Goal: Task Accomplishment & Management: Complete application form

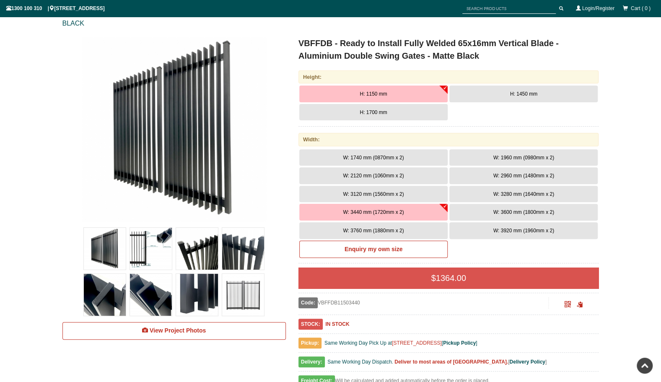
scroll to position [105, 0]
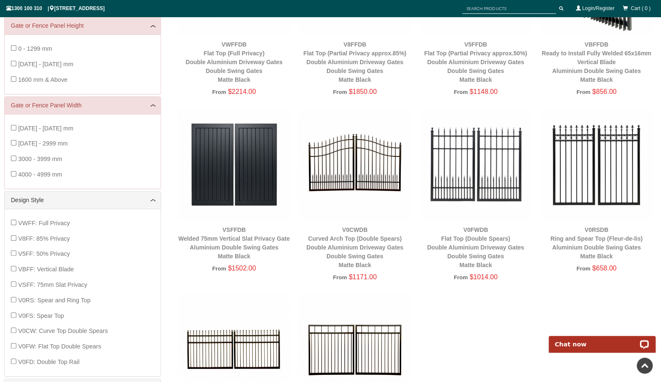
scroll to position [231, 0]
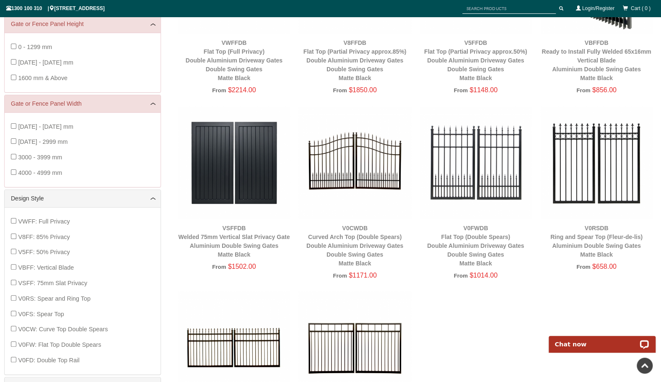
click at [357, 159] on img at bounding box center [354, 162] width 112 height 112
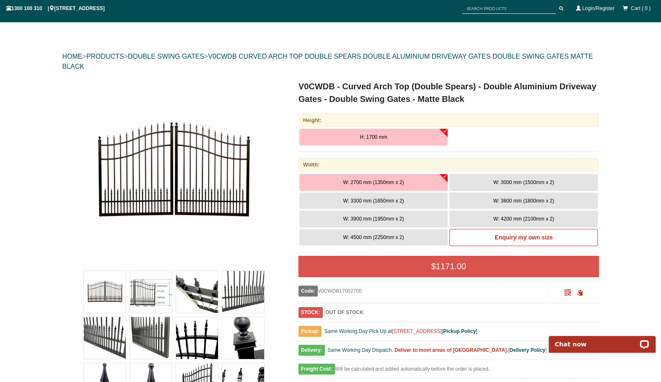
click at [146, 227] on img at bounding box center [174, 172] width 184 height 184
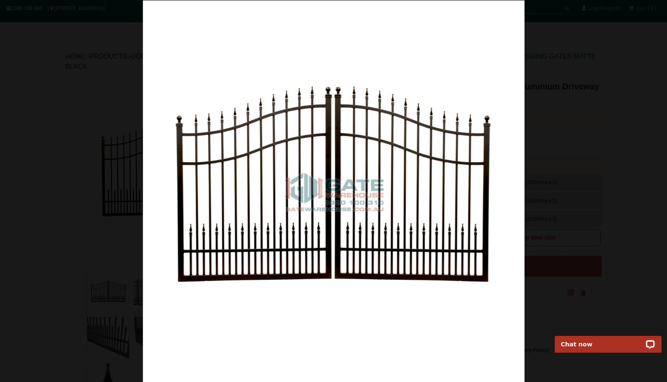
click at [169, 106] on img at bounding box center [334, 191] width 382 height 382
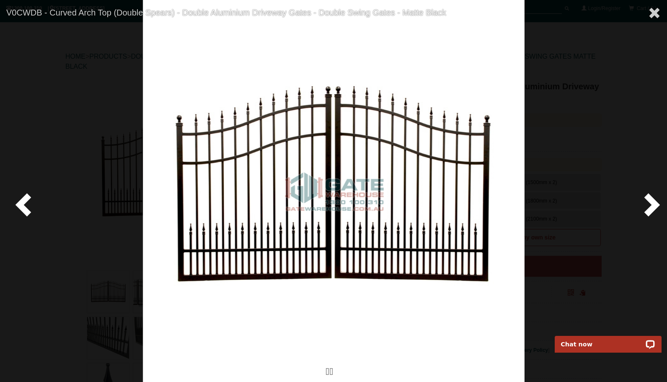
click at [652, 13] on span at bounding box center [655, 13] width 13 height 13
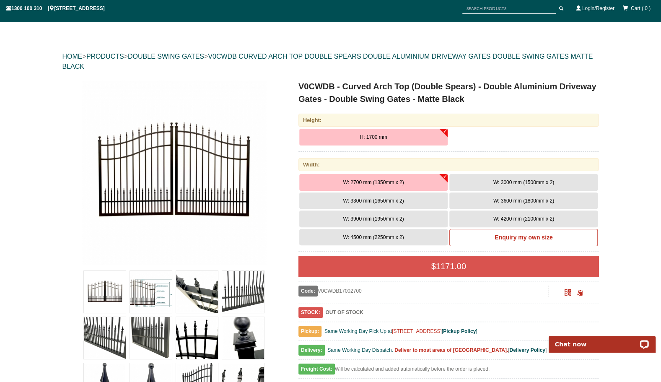
click at [156, 293] on img at bounding box center [151, 292] width 42 height 42
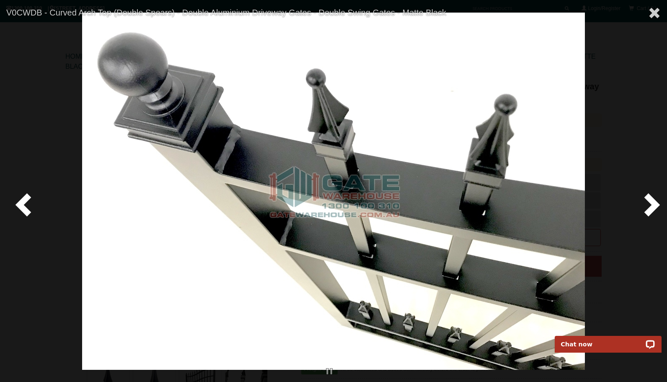
click at [23, 200] on span at bounding box center [25, 204] width 25 height 25
click at [21, 202] on span at bounding box center [25, 204] width 25 height 25
click at [29, 202] on span at bounding box center [25, 204] width 25 height 25
drag, startPoint x: 36, startPoint y: 193, endPoint x: 27, endPoint y: 200, distance: 11.3
click at [36, 193] on span at bounding box center [25, 204] width 25 height 25
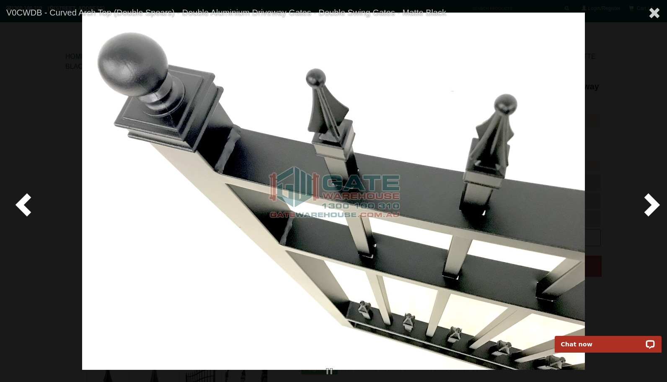
click at [29, 210] on span at bounding box center [25, 204] width 25 height 25
click at [26, 202] on span at bounding box center [25, 204] width 25 height 25
click at [28, 200] on span at bounding box center [25, 204] width 25 height 25
click at [22, 202] on span at bounding box center [25, 204] width 25 height 25
click at [23, 204] on span at bounding box center [25, 204] width 25 height 25
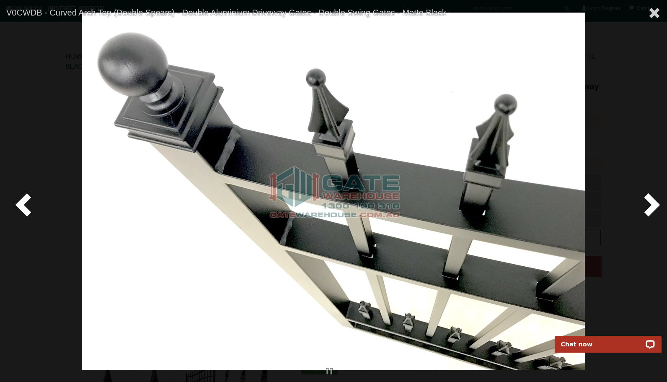
click at [23, 204] on span at bounding box center [25, 204] width 25 height 25
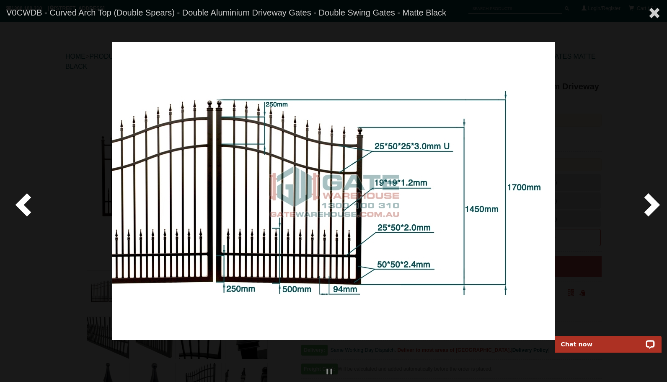
click at [23, 204] on span at bounding box center [25, 204] width 25 height 25
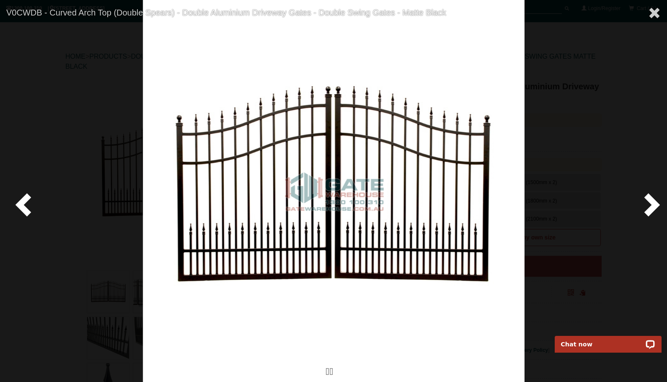
click at [23, 204] on span at bounding box center [25, 204] width 25 height 25
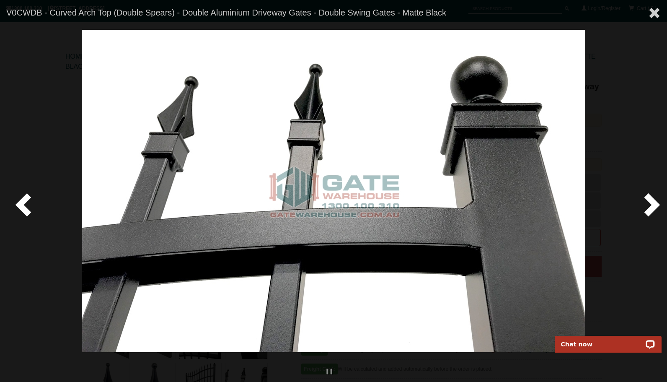
click at [23, 204] on span at bounding box center [25, 204] width 25 height 25
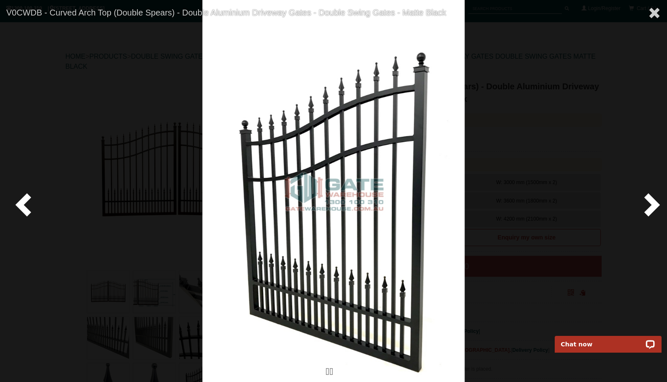
click at [23, 204] on span at bounding box center [25, 204] width 25 height 25
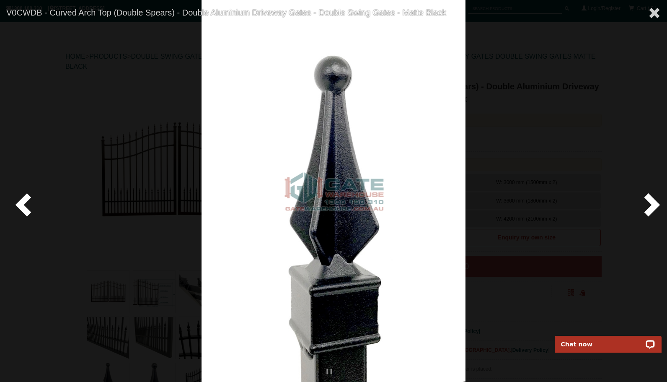
click at [23, 204] on span at bounding box center [25, 204] width 25 height 25
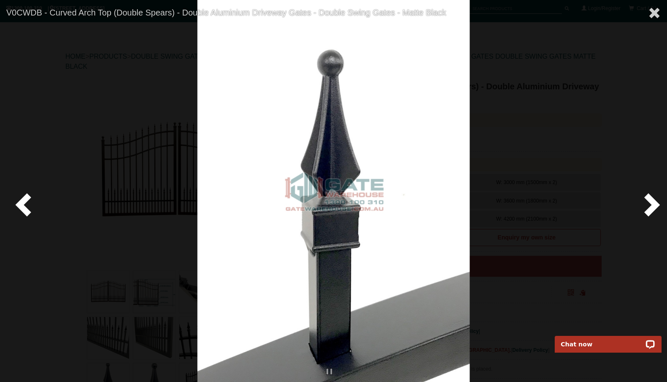
click at [23, 204] on span at bounding box center [25, 204] width 25 height 25
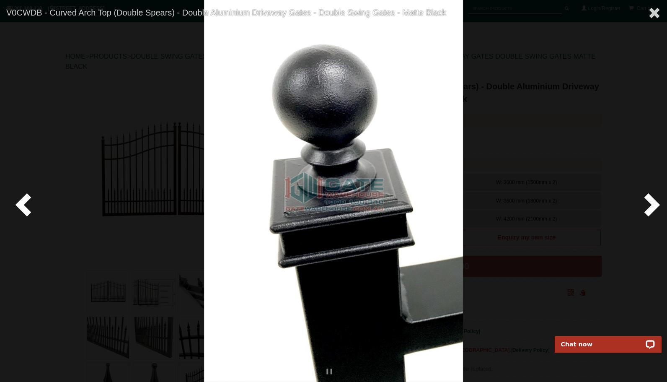
click at [23, 204] on span at bounding box center [25, 204] width 25 height 25
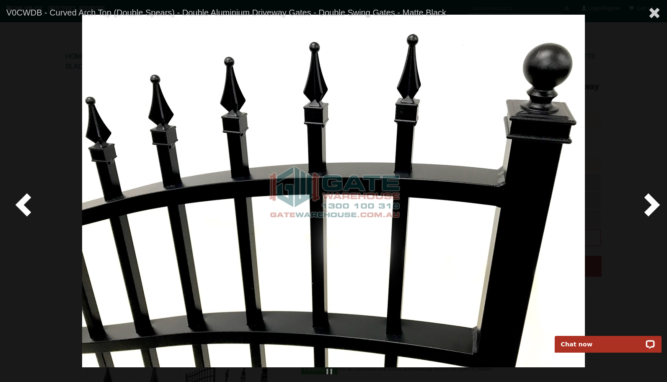
click at [23, 204] on span at bounding box center [25, 204] width 25 height 25
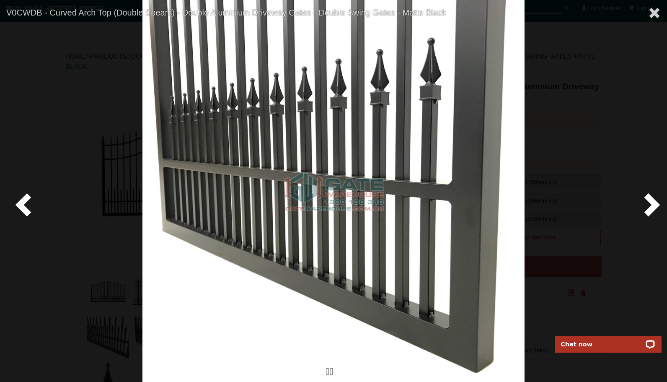
click at [23, 204] on span at bounding box center [25, 204] width 25 height 25
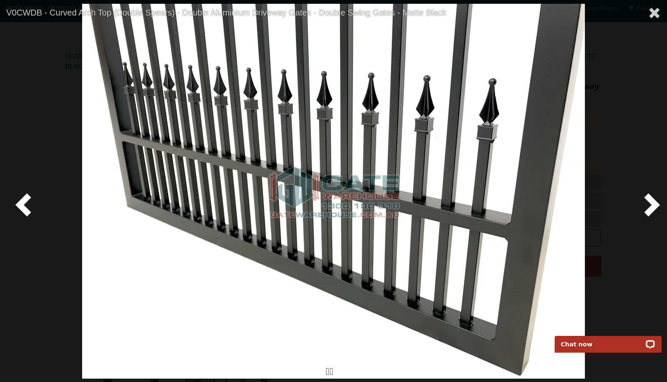
click at [23, 204] on span at bounding box center [25, 204] width 25 height 25
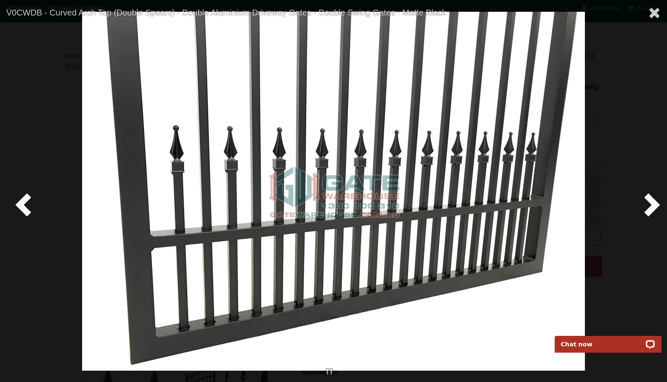
click at [23, 204] on span at bounding box center [25, 204] width 25 height 25
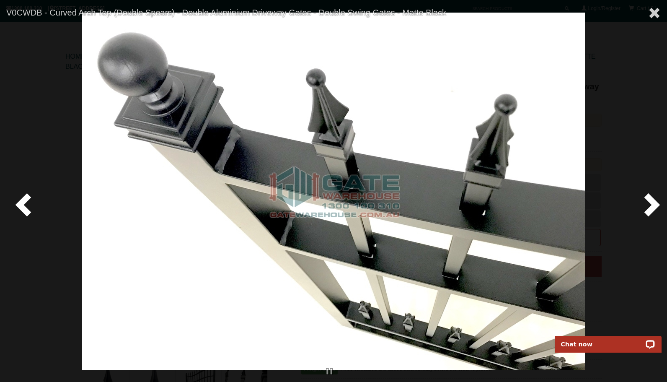
click at [23, 204] on span at bounding box center [25, 204] width 25 height 25
click at [661, 8] on link at bounding box center [654, 13] width 25 height 27
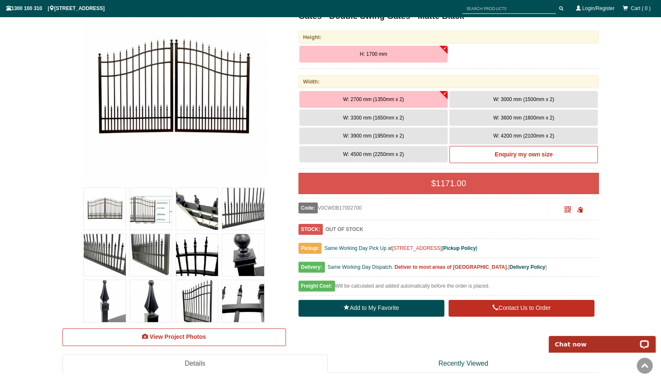
scroll to position [147, 0]
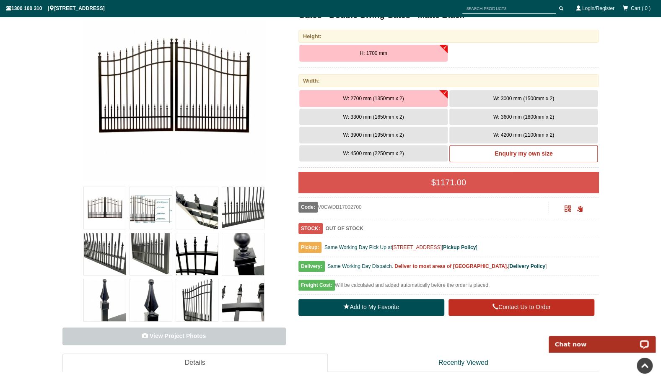
click at [171, 336] on span "View Project Photos" at bounding box center [178, 335] width 56 height 7
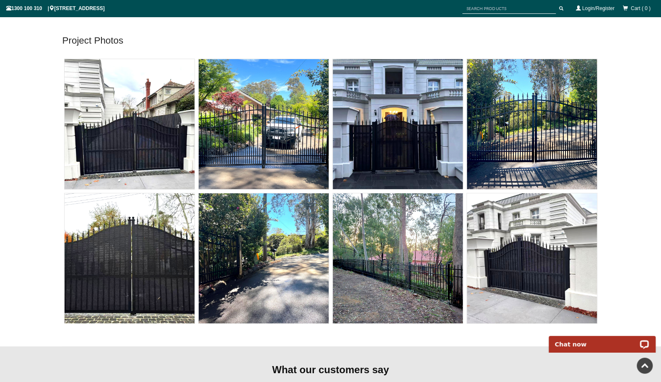
scroll to position [5592, 0]
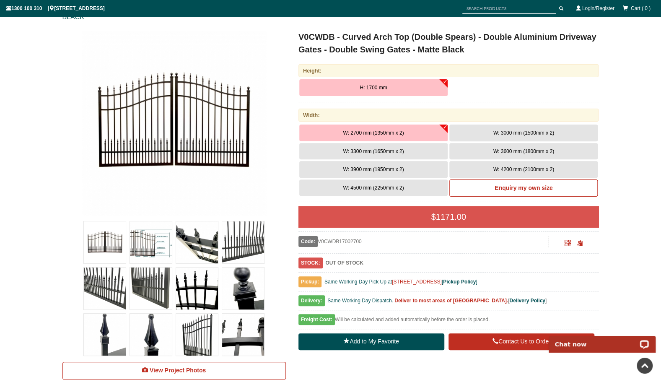
scroll to position [90, 0]
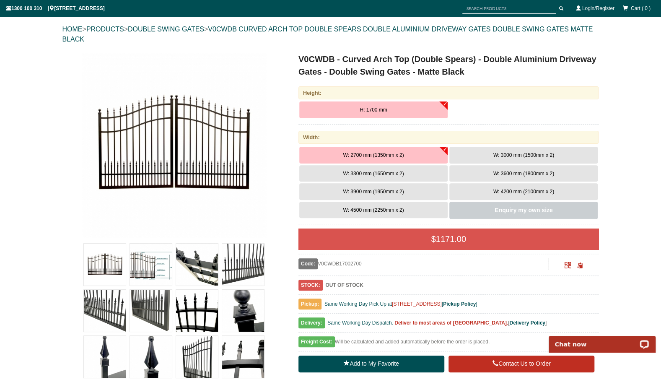
click at [539, 214] on link "Enquiry my own size" at bounding box center [523, 211] width 148 height 18
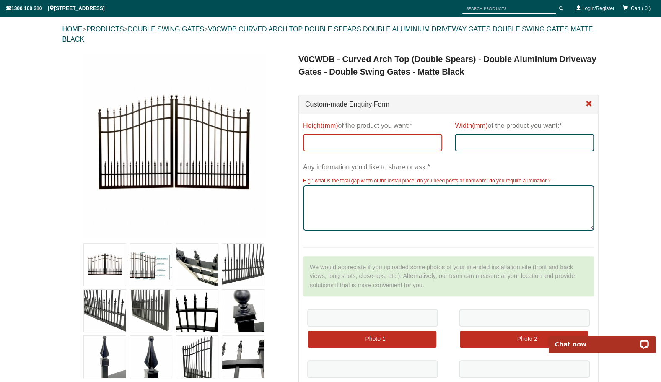
click at [322, 145] on input "Height(mm) of the product you want:*" at bounding box center [372, 143] width 139 height 18
click at [332, 138] on input "Height(mm) of the product you want:*" at bounding box center [372, 143] width 139 height 18
type input "1500"
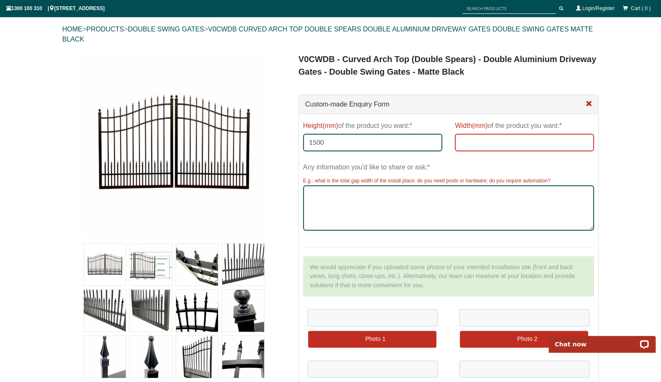
click at [503, 140] on input "Width(mm) of the product you want:*" at bounding box center [524, 143] width 139 height 18
type input "1750"
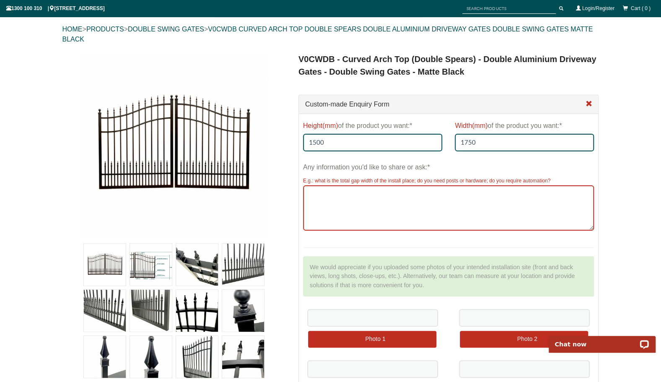
click at [408, 203] on textarea "Any information you'd like to share or ask:*" at bounding box center [448, 207] width 291 height 45
drag, startPoint x: 408, startPoint y: 203, endPoint x: 346, endPoint y: 203, distance: 61.6
click at [346, 203] on textarea "Total gap is" at bounding box center [448, 207] width 291 height 45
click at [366, 205] on textarea "Total gap is" at bounding box center [448, 207] width 291 height 45
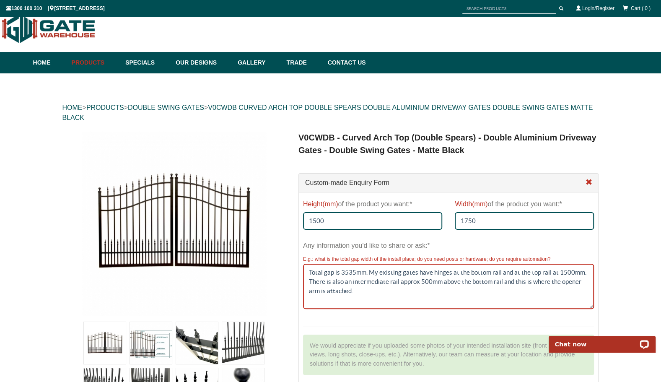
scroll to position [6, 0]
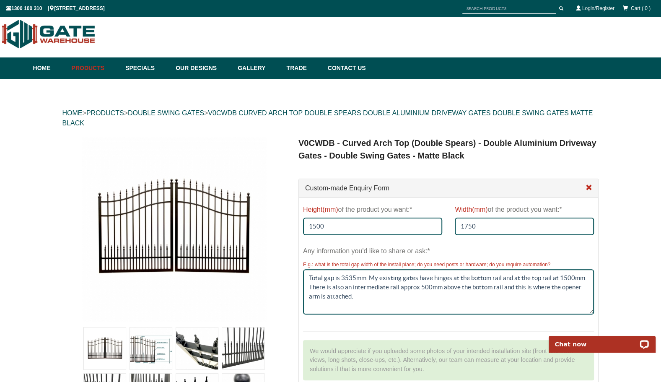
click at [202, 245] on img at bounding box center [174, 229] width 184 height 184
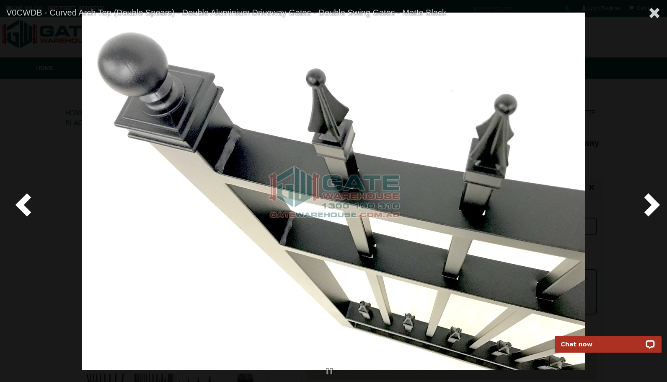
click at [27, 200] on span at bounding box center [25, 204] width 25 height 25
click at [34, 214] on span at bounding box center [25, 204] width 25 height 25
click at [27, 206] on span at bounding box center [25, 204] width 25 height 25
click at [11, 203] on div at bounding box center [333, 191] width 667 height 382
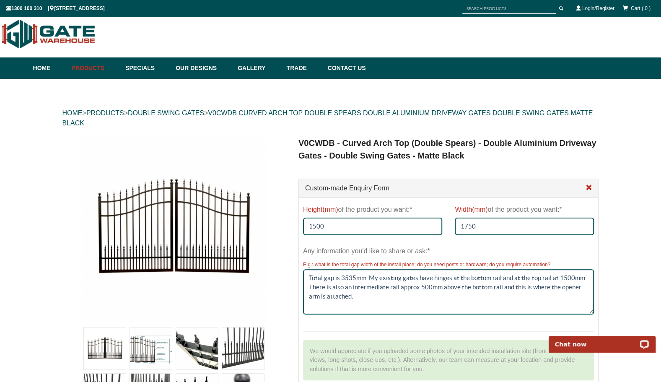
click at [181, 270] on img at bounding box center [174, 229] width 184 height 184
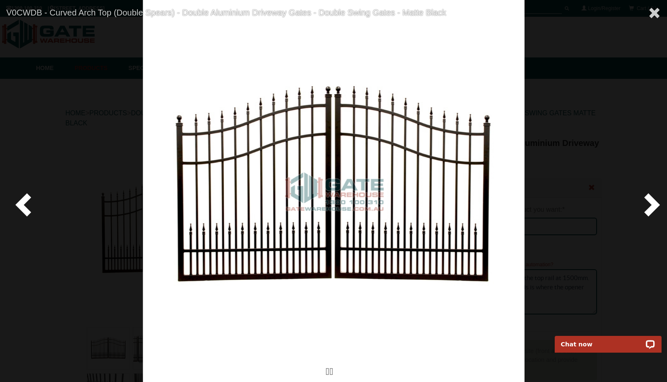
click at [652, 207] on span at bounding box center [650, 204] width 25 height 25
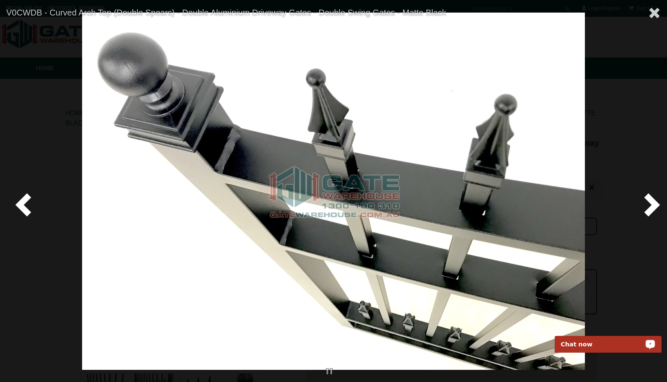
click at [37, 217] on span at bounding box center [25, 204] width 25 height 25
click at [24, 211] on span at bounding box center [25, 204] width 25 height 25
click at [23, 208] on span at bounding box center [25, 204] width 25 height 25
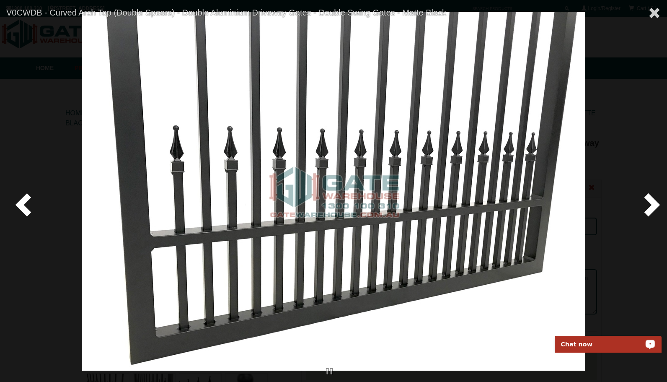
click at [47, 202] on div at bounding box center [333, 191] width 667 height 382
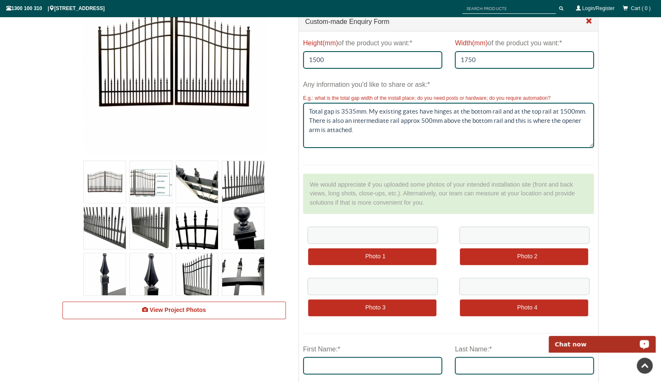
scroll to position [174, 0]
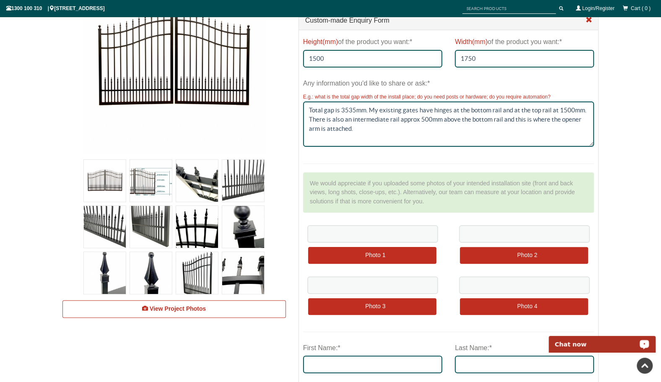
click at [194, 179] on img at bounding box center [197, 181] width 42 height 42
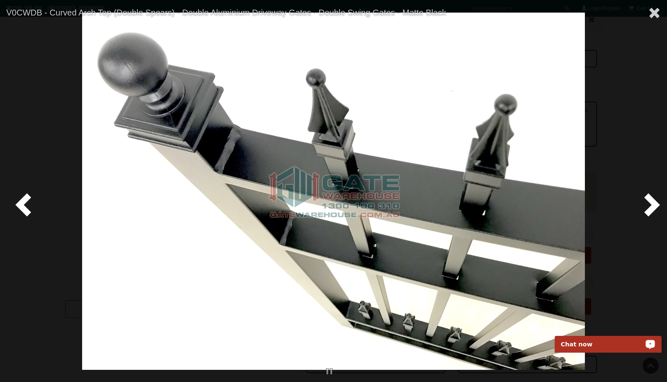
click at [653, 204] on span at bounding box center [650, 204] width 25 height 25
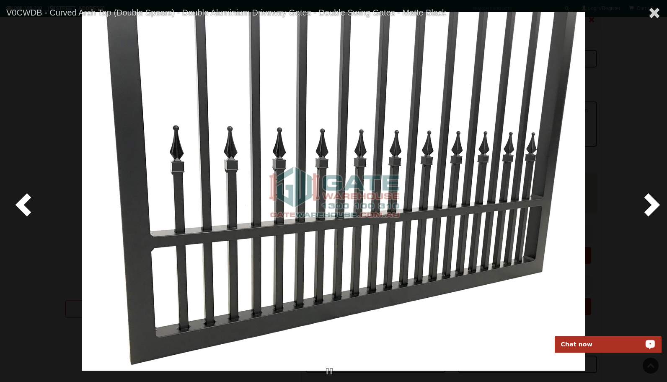
click at [650, 195] on span at bounding box center [650, 204] width 25 height 25
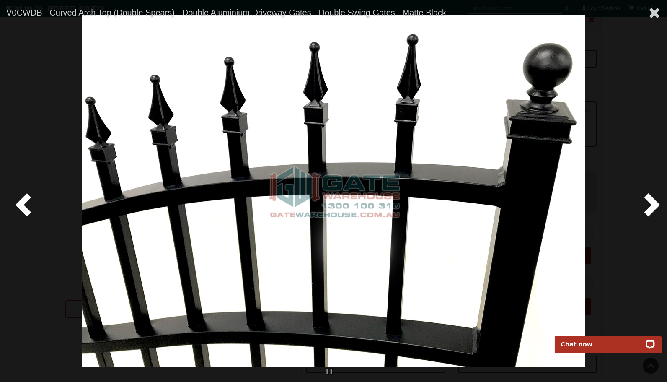
click at [652, 205] on span at bounding box center [650, 204] width 25 height 25
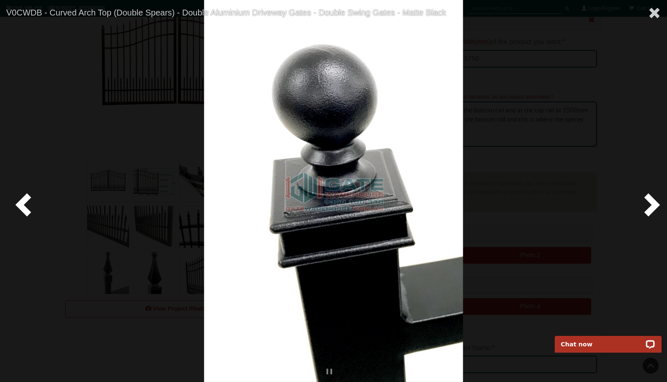
click at [652, 205] on span at bounding box center [650, 204] width 25 height 25
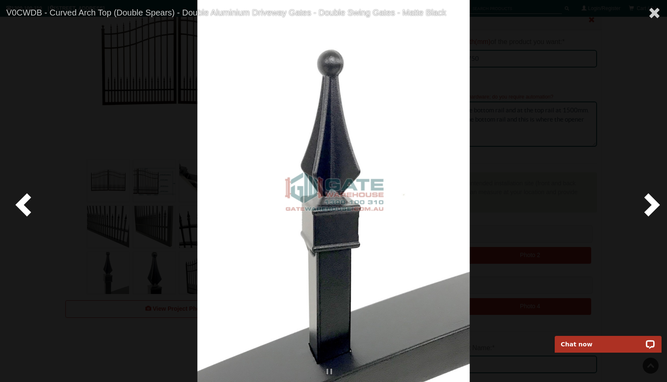
click at [652, 201] on span at bounding box center [650, 204] width 25 height 25
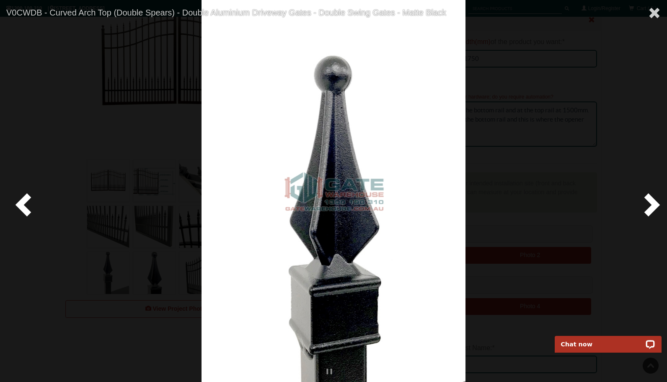
click at [652, 201] on span at bounding box center [650, 204] width 25 height 25
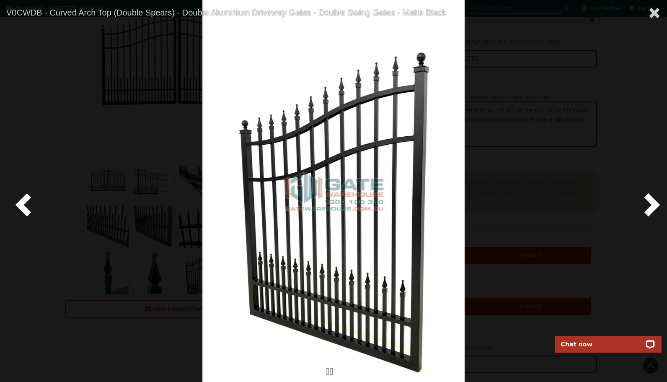
click at [628, 206] on div at bounding box center [333, 191] width 667 height 382
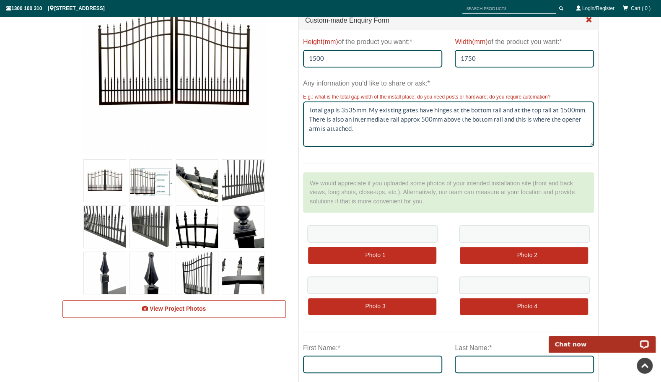
click at [201, 222] on img at bounding box center [197, 227] width 42 height 42
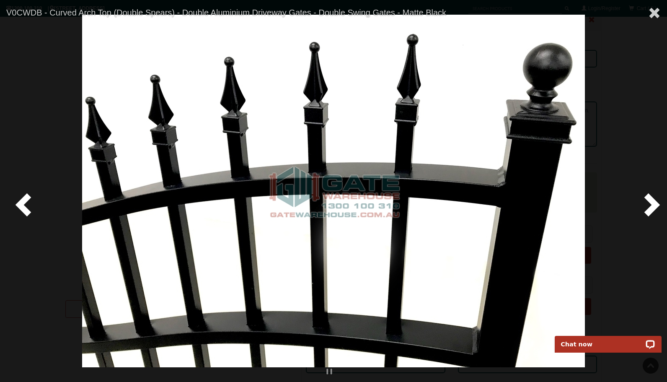
click at [646, 206] on span at bounding box center [650, 204] width 25 height 25
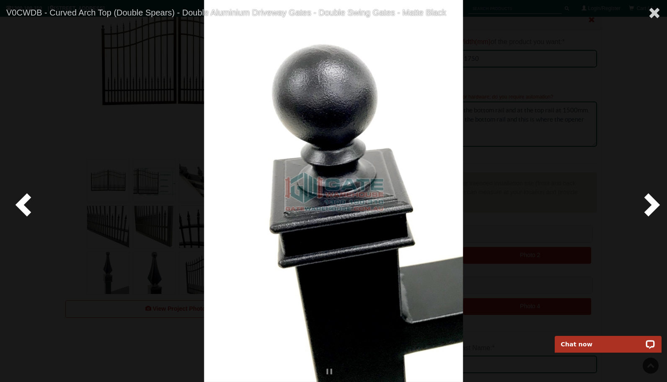
click at [646, 206] on span at bounding box center [650, 204] width 25 height 25
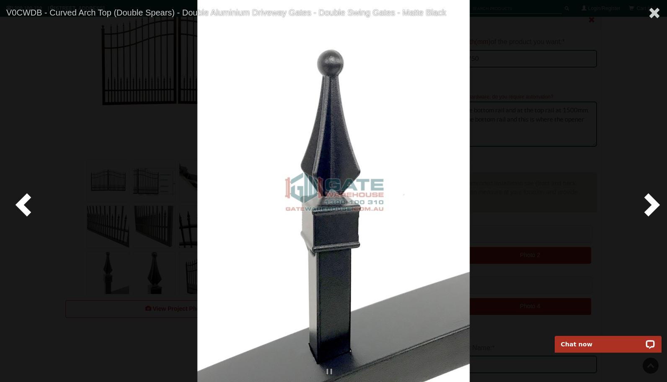
click at [646, 206] on span at bounding box center [650, 204] width 25 height 25
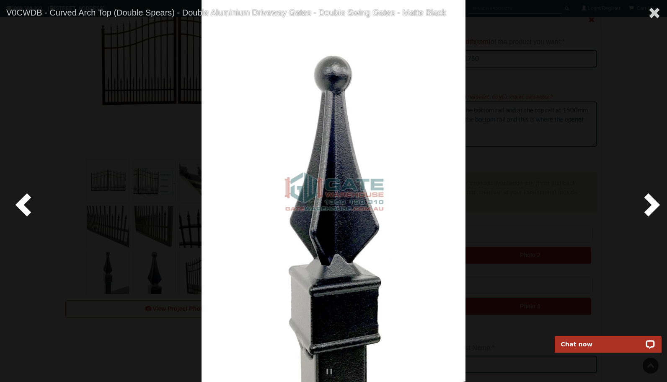
click at [646, 206] on span at bounding box center [650, 204] width 25 height 25
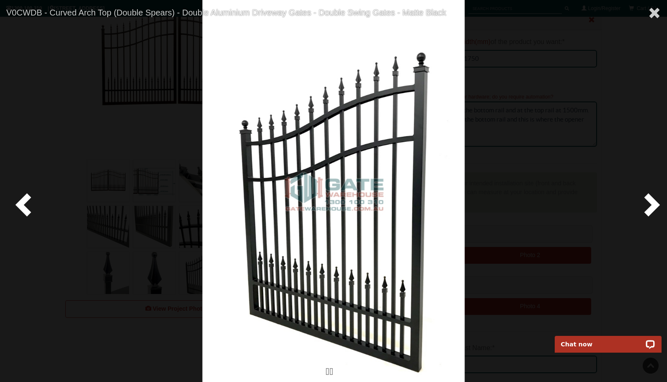
click at [28, 219] on div at bounding box center [333, 191] width 667 height 382
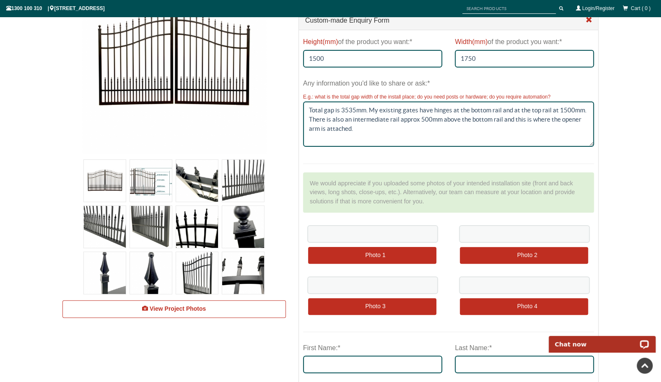
click at [114, 188] on img at bounding box center [105, 181] width 42 height 42
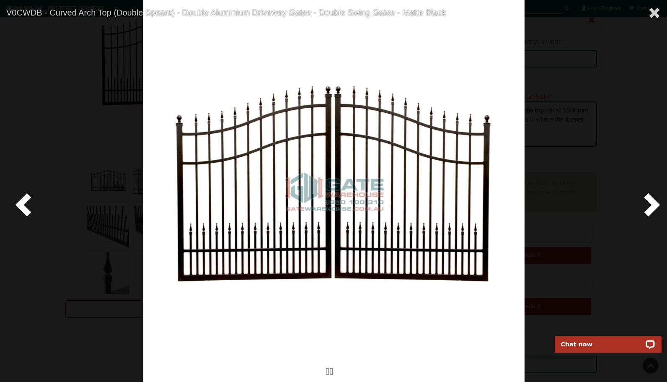
click at [655, 196] on span at bounding box center [650, 204] width 25 height 25
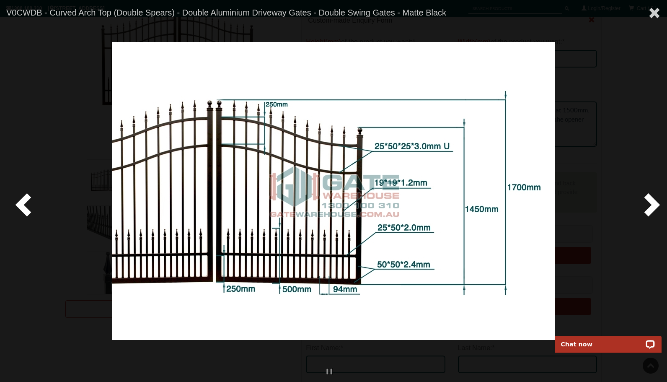
click at [654, 196] on span at bounding box center [650, 204] width 25 height 25
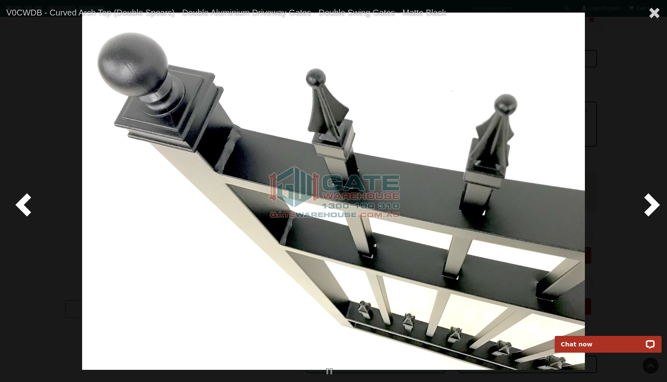
click at [31, 210] on span at bounding box center [25, 204] width 25 height 25
click at [25, 208] on span at bounding box center [25, 204] width 25 height 25
click at [23, 212] on span at bounding box center [25, 204] width 25 height 25
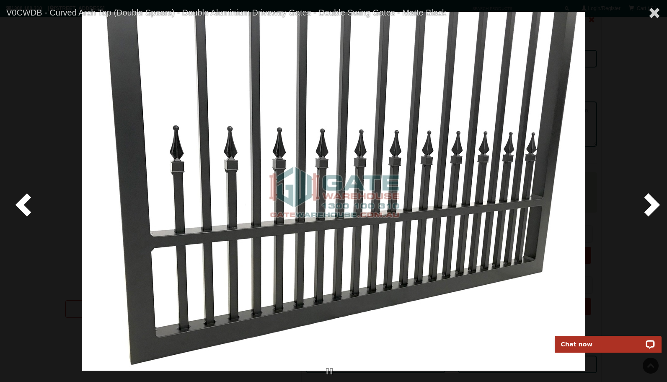
click at [653, 208] on span at bounding box center [650, 204] width 25 height 25
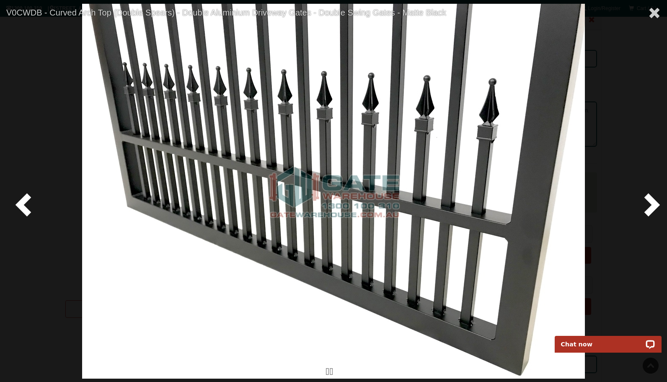
click at [653, 208] on span at bounding box center [650, 204] width 25 height 25
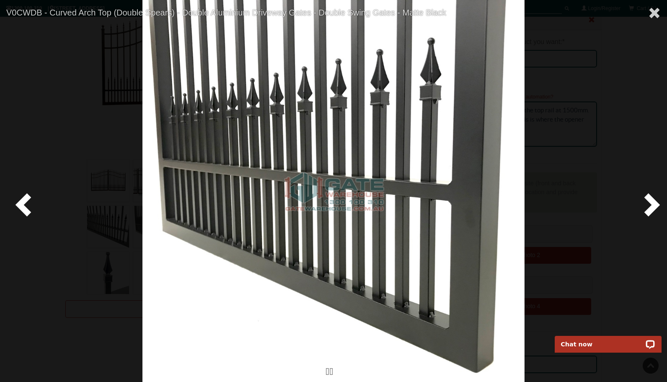
click at [653, 208] on span at bounding box center [650, 204] width 25 height 25
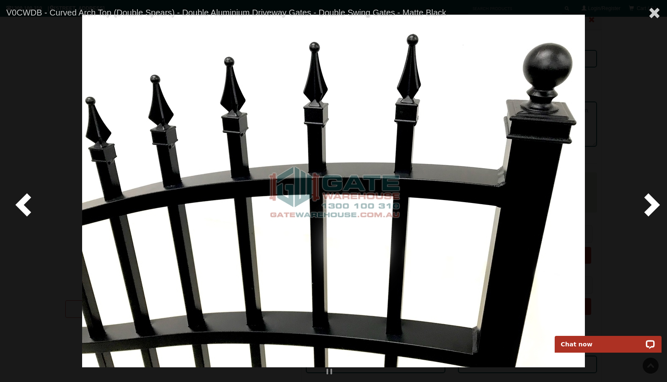
click at [653, 208] on span at bounding box center [650, 204] width 25 height 25
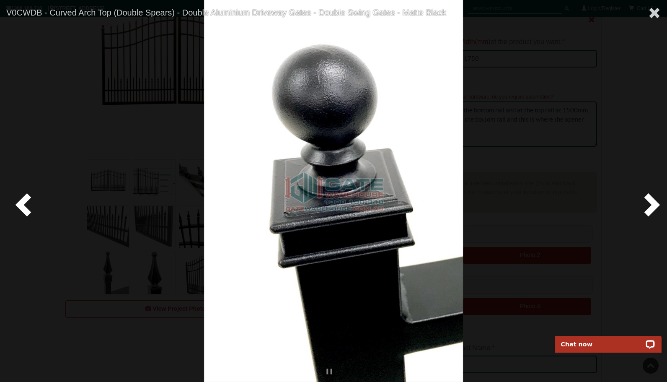
click at [653, 208] on span at bounding box center [650, 204] width 25 height 25
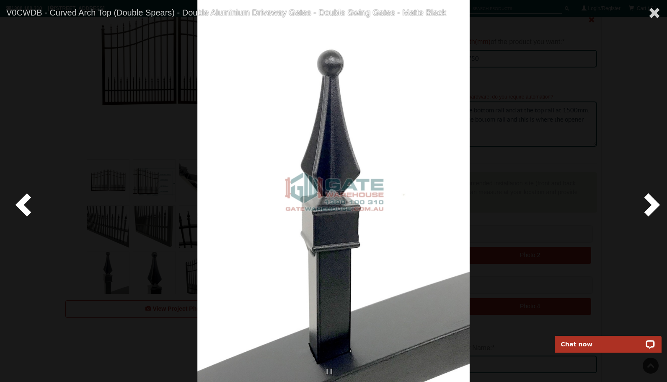
click at [653, 208] on span at bounding box center [650, 204] width 25 height 25
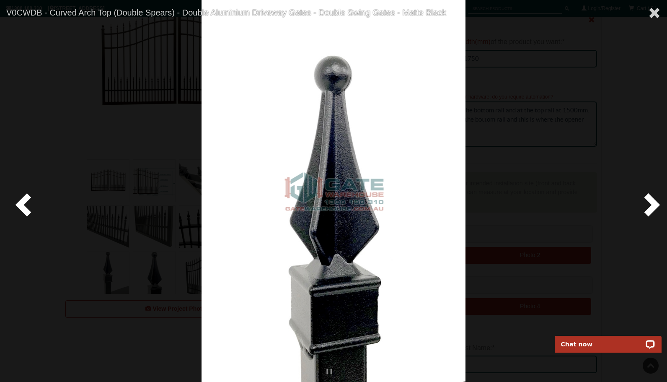
click at [658, 10] on span at bounding box center [655, 13] width 13 height 13
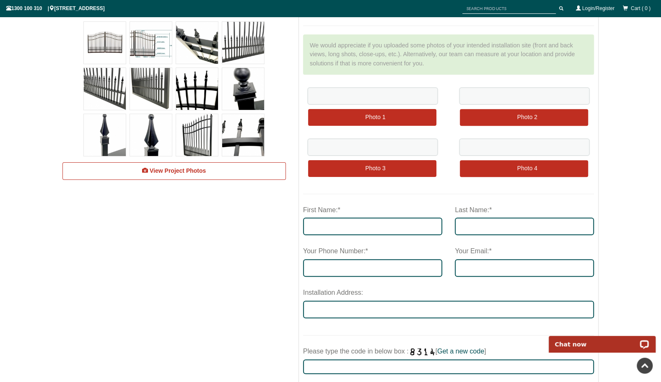
scroll to position [0, 0]
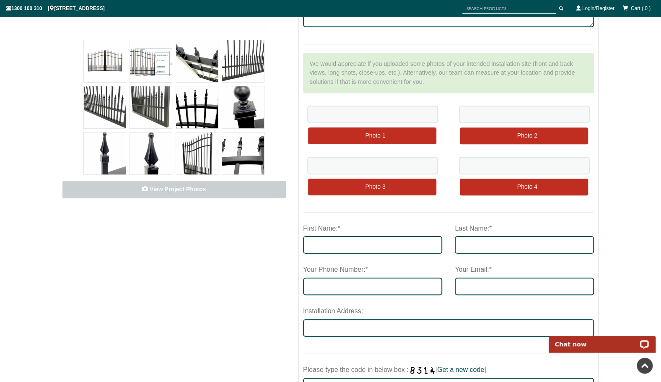
click at [197, 195] on link "View Project Photos" at bounding box center [173, 190] width 223 height 18
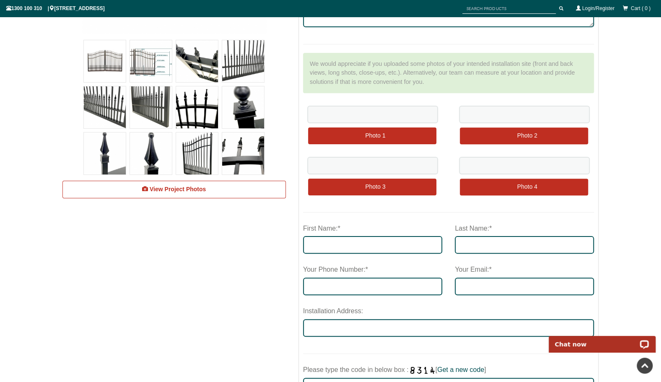
scroll to position [5891, 0]
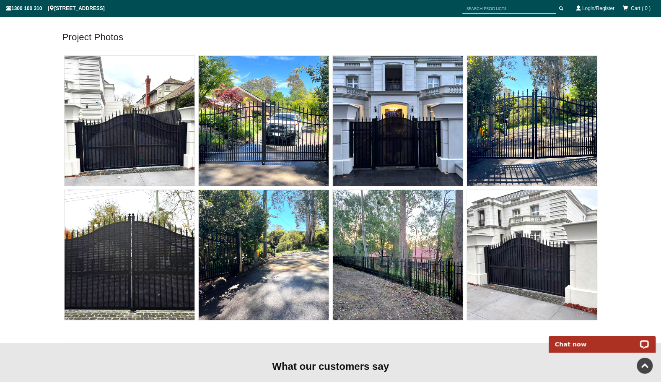
click at [111, 138] on img at bounding box center [130, 121] width 130 height 130
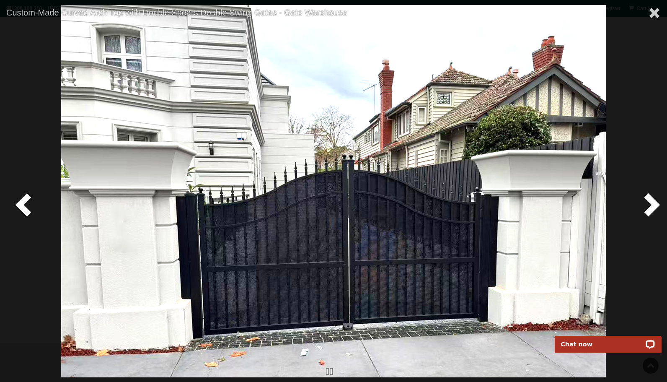
click at [343, 256] on img at bounding box center [333, 191] width 545 height 372
click at [405, 178] on img at bounding box center [333, 191] width 545 height 372
click at [648, 195] on span at bounding box center [650, 204] width 25 height 25
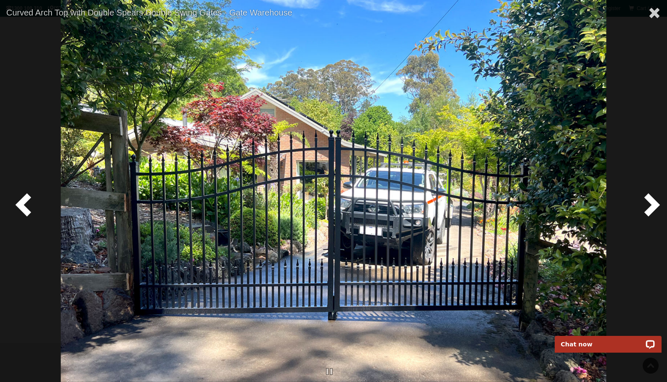
click at [650, 201] on span at bounding box center [650, 204] width 25 height 25
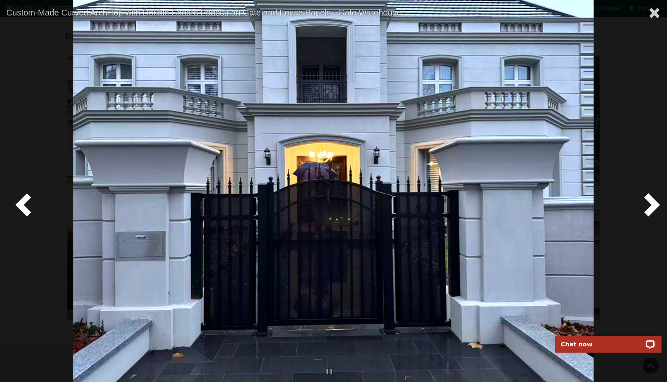
click at [650, 201] on span at bounding box center [650, 204] width 25 height 25
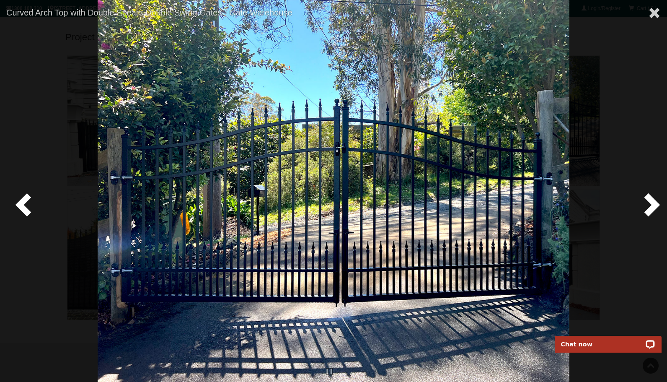
click at [650, 201] on span at bounding box center [650, 204] width 25 height 25
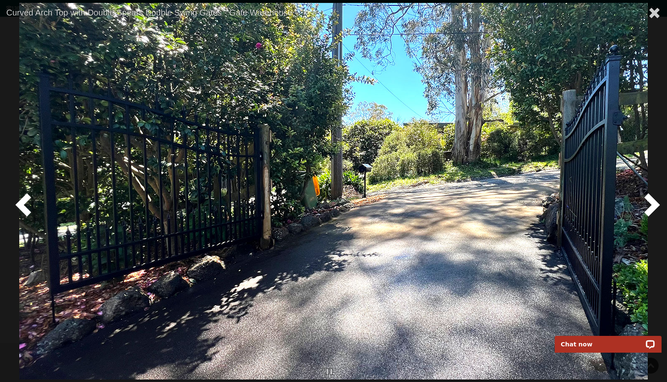
click at [32, 199] on span at bounding box center [25, 204] width 25 height 25
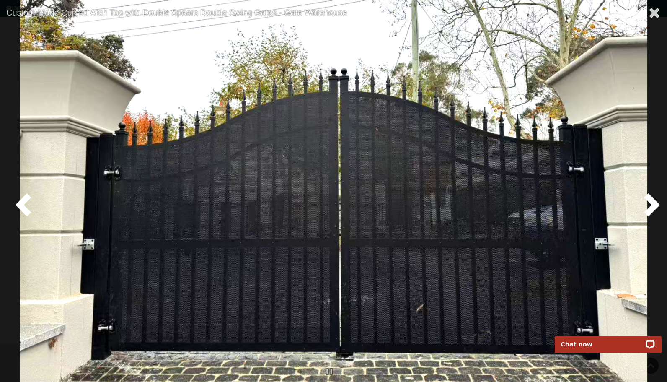
click at [652, 203] on span at bounding box center [650, 204] width 25 height 25
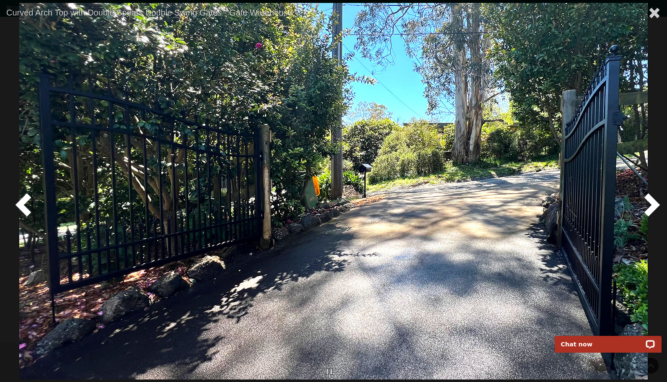
click at [652, 203] on span at bounding box center [650, 204] width 25 height 25
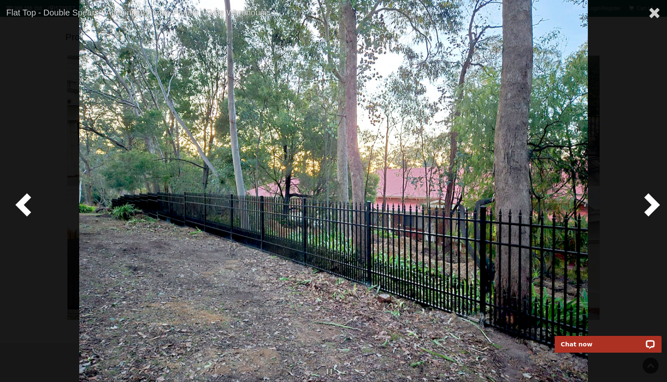
click at [652, 203] on span at bounding box center [650, 204] width 25 height 25
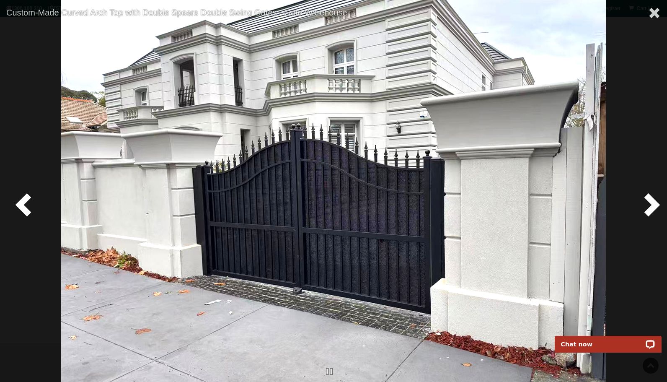
click at [31, 208] on span at bounding box center [25, 204] width 25 height 25
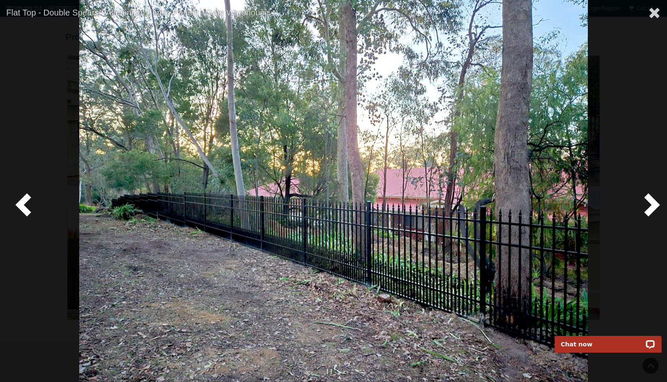
click at [659, 205] on span at bounding box center [650, 204] width 25 height 25
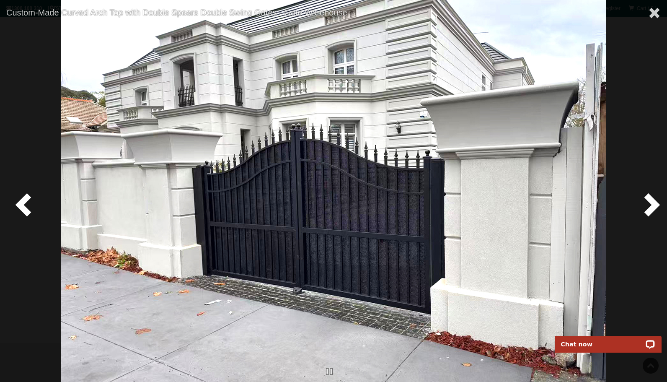
drag, startPoint x: 347, startPoint y: 279, endPoint x: 333, endPoint y: 287, distance: 16.0
click at [347, 279] on img at bounding box center [333, 191] width 545 height 382
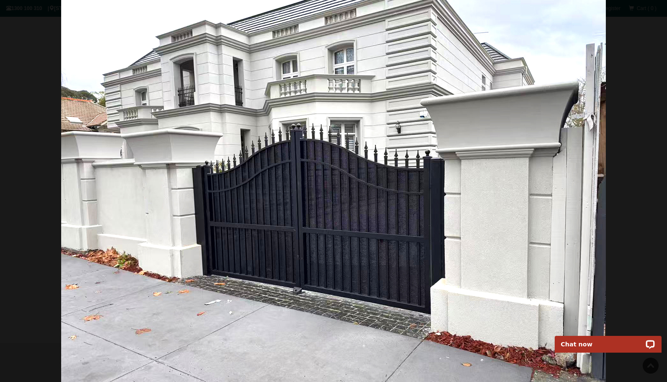
click at [631, 83] on div at bounding box center [333, 191] width 667 height 382
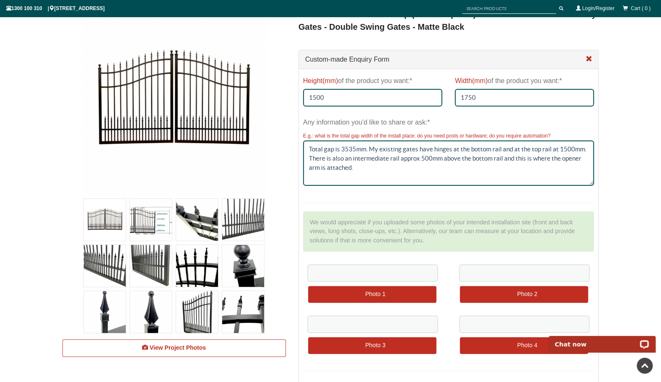
scroll to position [130, 0]
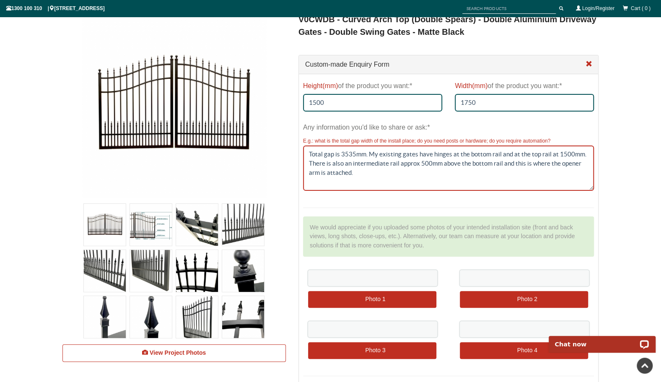
drag, startPoint x: 420, startPoint y: 162, endPoint x: 427, endPoint y: 161, distance: 7.2
click at [427, 161] on textarea "Total gap is 3535mm. My existing gates have hinges at the bottom rail and at th…" at bounding box center [448, 167] width 291 height 45
type textarea "Total gap is 3535mm. My existing gates have hinges at the bottom rail and at th…"
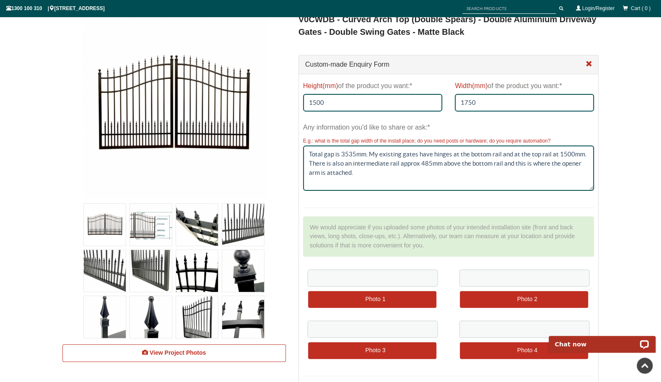
click at [383, 300] on input "file" at bounding box center [372, 300] width 128 height 18
type input "C:\fakepath\measurements on gate.jpg"
click at [500, 291] on input "file" at bounding box center [524, 300] width 128 height 18
type input "C:\fakepath\left gate.jpg"
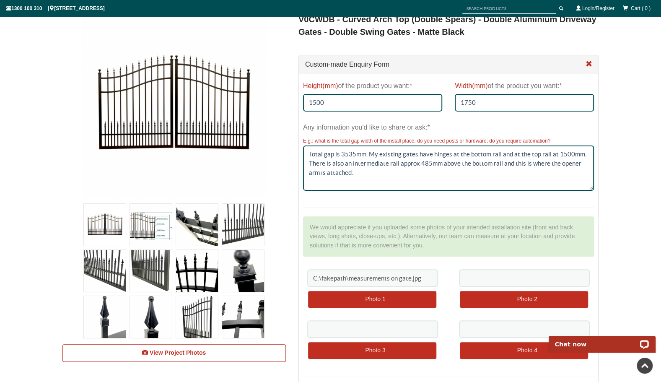
type input "C:\fakepath\left gate.jpg"
click at [363, 346] on input "file" at bounding box center [372, 351] width 128 height 18
type input "C:\fakepath\gates when first installed.JPG"
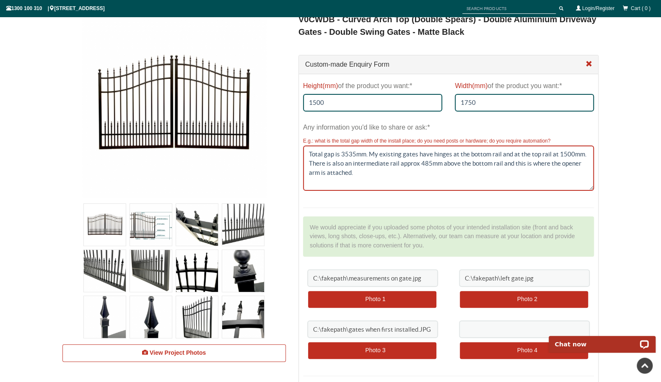
click at [359, 179] on textarea "Total gap is 3535mm. My existing gates have hinges at the bottom rail and at th…" at bounding box center [448, 167] width 291 height 45
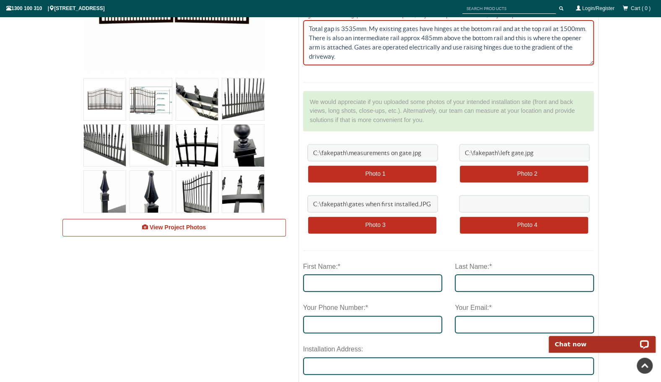
scroll to position [256, 0]
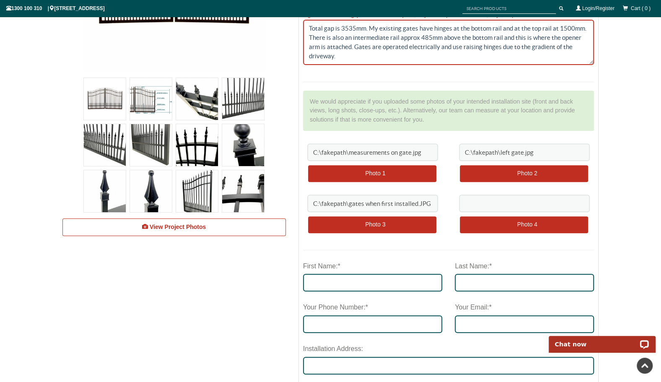
type textarea "Total gap is 3535mm. My existing gates have hinges at the bottom rail and at th…"
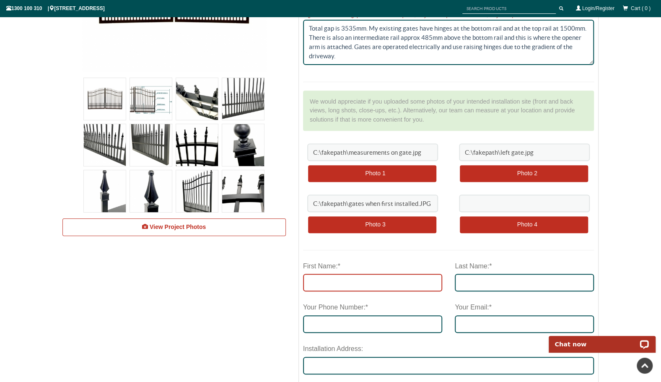
click at [346, 280] on input "First Name:*" at bounding box center [372, 283] width 139 height 18
type input "Rob"
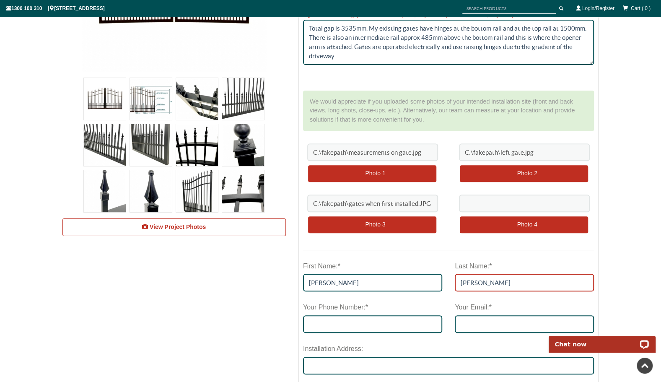
type input "McKenzie"
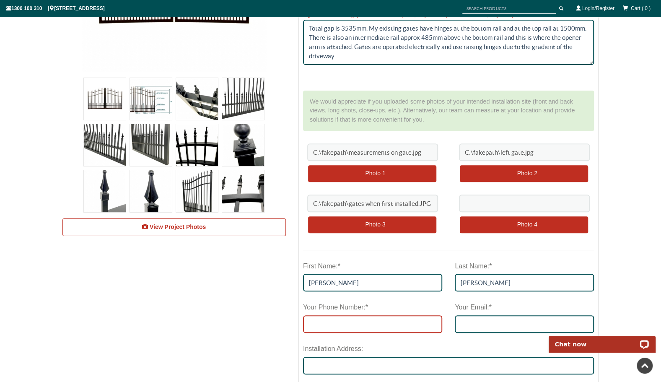
click at [377, 325] on input "tel" at bounding box center [372, 324] width 139 height 18
type input "0402261191"
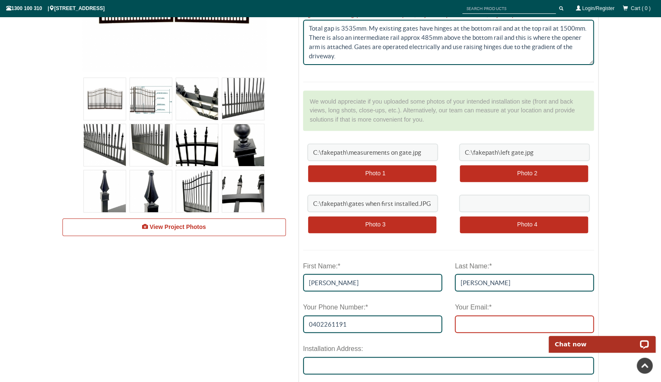
click at [511, 321] on input "Your Email:*" at bounding box center [524, 324] width 139 height 18
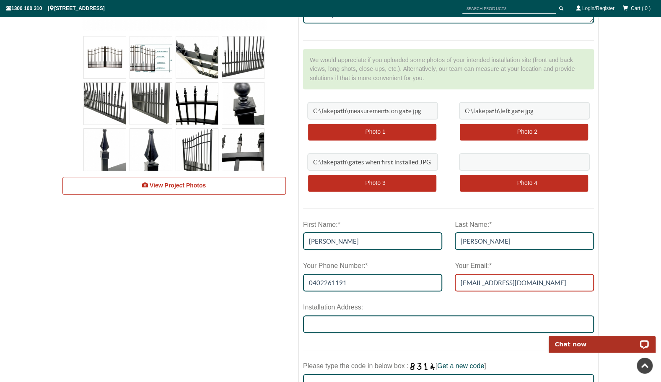
scroll to position [298, 0]
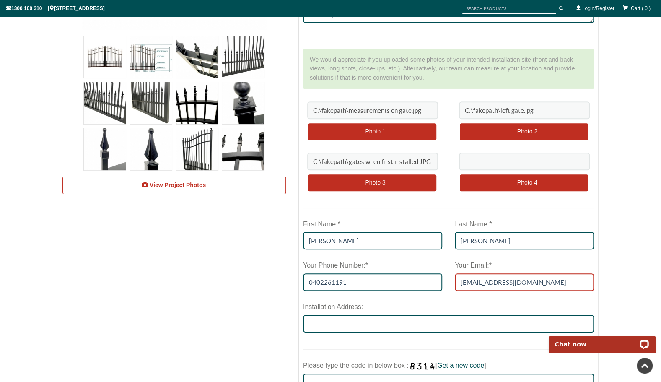
type input "rob-mckenzie@bigpond.com"
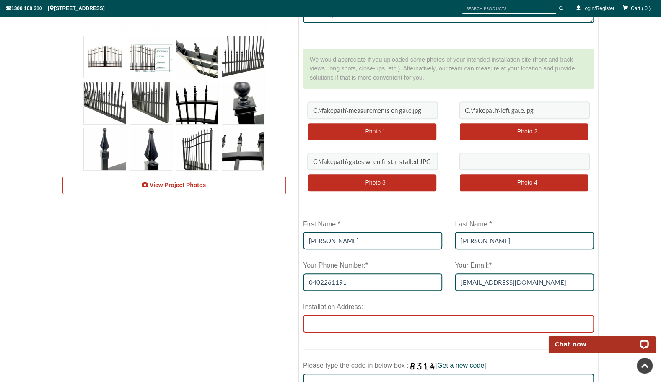
click at [383, 326] on input "Installation Address:" at bounding box center [448, 324] width 291 height 18
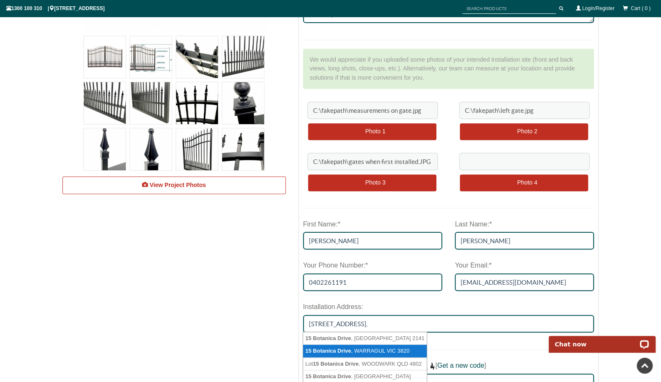
click at [386, 353] on li "15 Botanica Drive , WARRAGUL VIC 3820" at bounding box center [364, 351] width 123 height 13
type input "15 Botanica Drive, WARRAGUL VIC 3820"
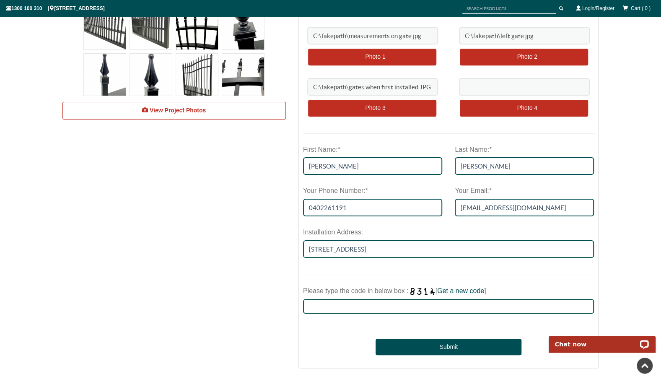
scroll to position [381, 0]
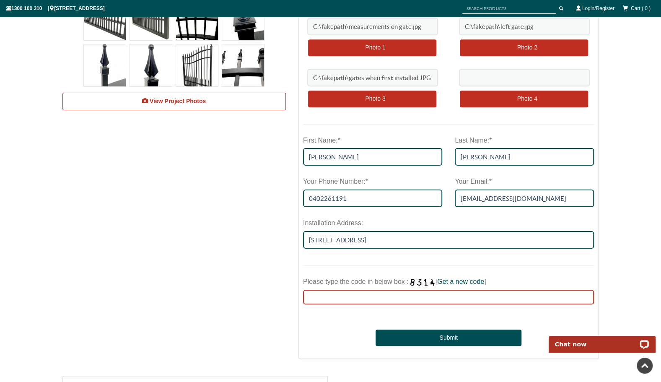
click at [425, 294] on input "Please type the code in below box : [ Get a new code ]" at bounding box center [448, 297] width 291 height 15
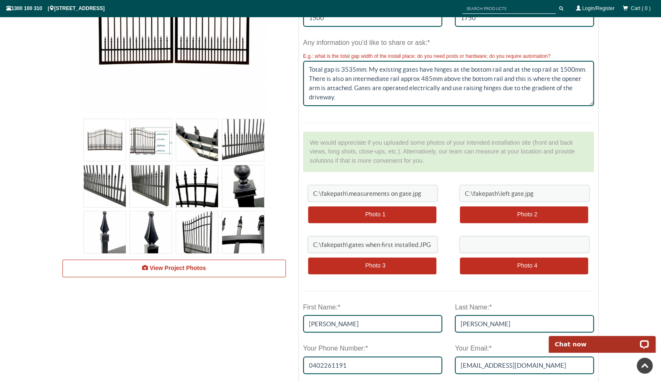
scroll to position [214, 0]
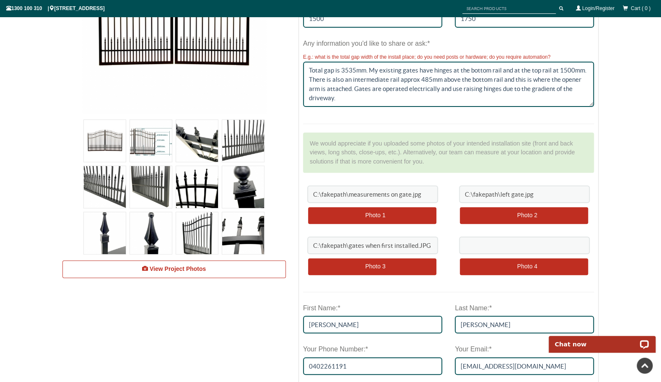
type input "7274"
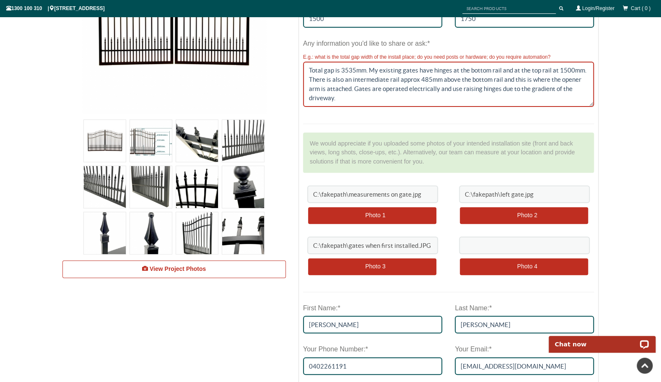
click at [347, 94] on textarea "Total gap is 3535mm. My existing gates have hinges at the bottom rail and at th…" at bounding box center [448, 84] width 291 height 45
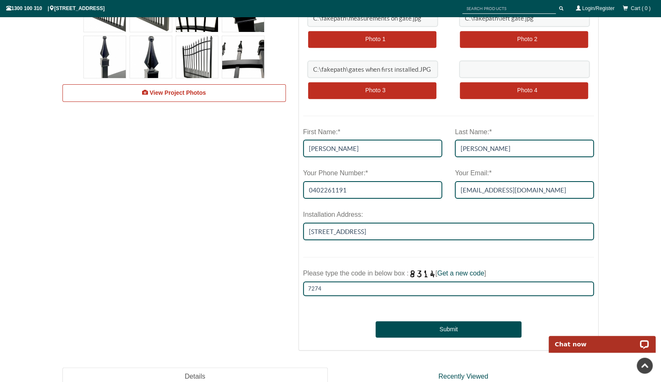
scroll to position [423, 0]
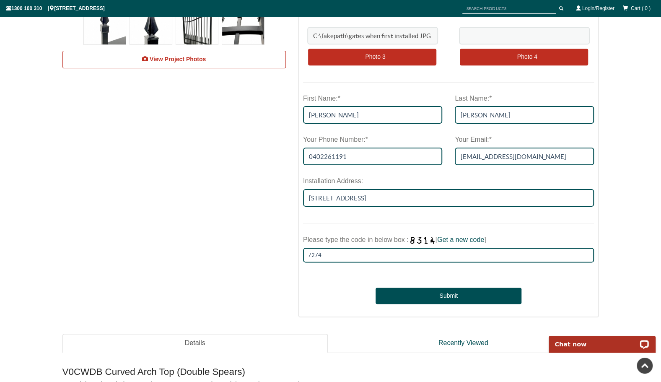
type textarea "Total gap is 3535mm. My existing gates have hinges at the bottom rail and at th…"
click at [454, 293] on button "Submit" at bounding box center [448, 296] width 145 height 17
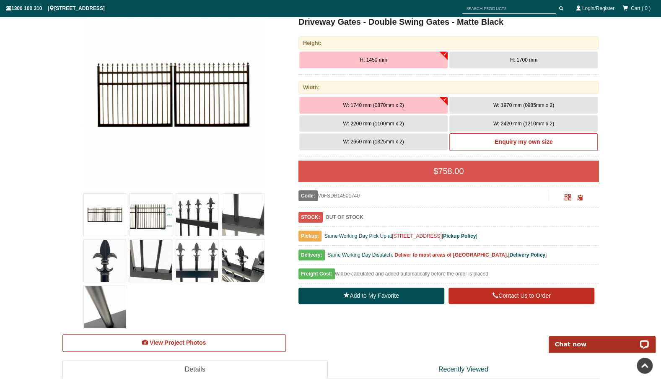
scroll to position [129, 0]
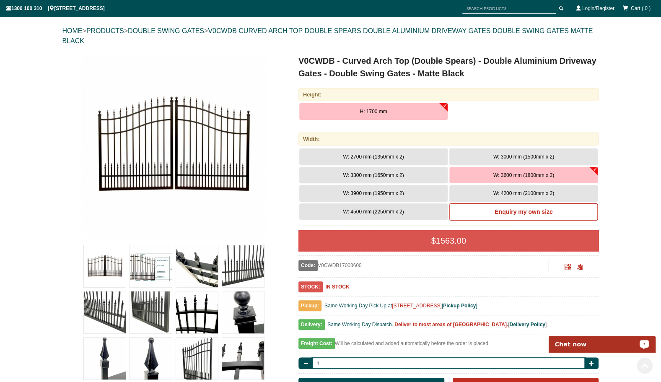
scroll to position [84, 0]
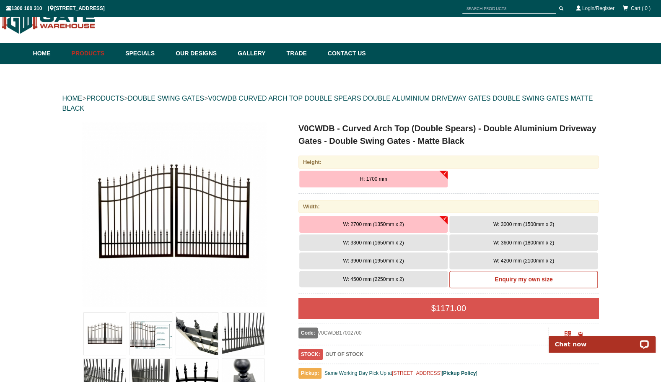
click at [367, 242] on span "W: 3300 mm (1650mm x 2)" at bounding box center [373, 243] width 61 height 6
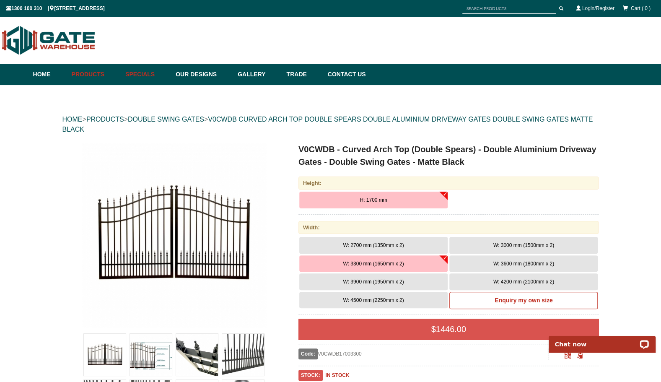
click at [153, 75] on link "Specials" at bounding box center [146, 74] width 50 height 21
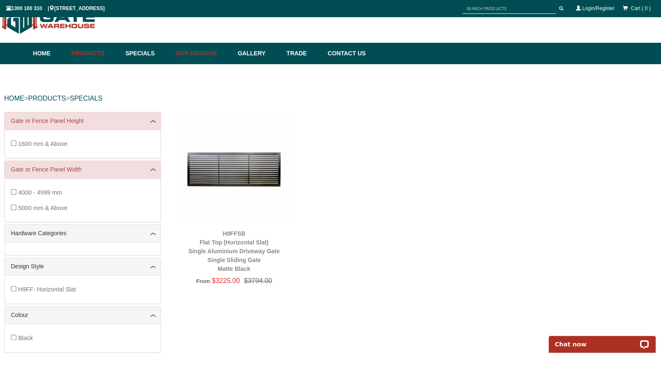
click at [197, 52] on link "Our Designs" at bounding box center [202, 53] width 62 height 21
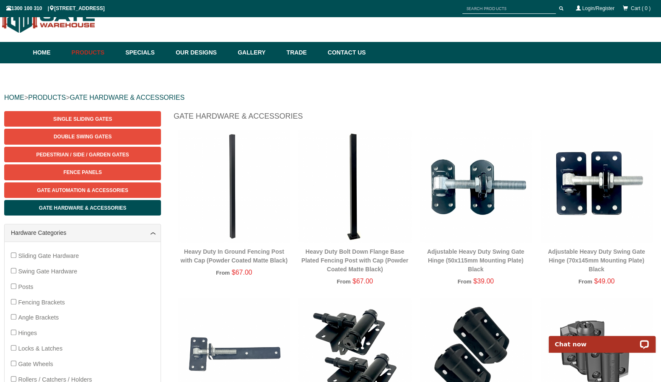
scroll to position [21, 0]
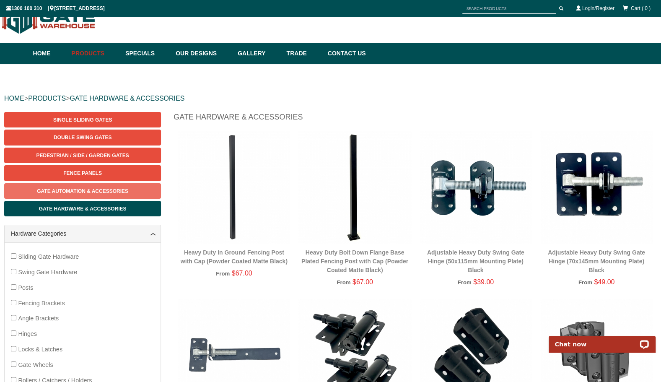
click at [93, 188] on link "Gate Automation & Accessories" at bounding box center [82, 191] width 157 height 16
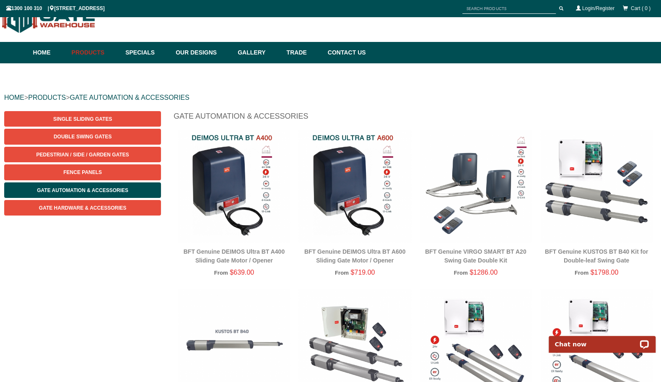
scroll to position [21, 0]
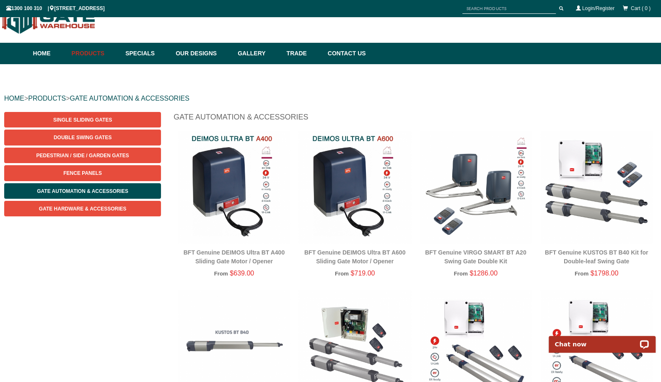
drag, startPoint x: 197, startPoint y: 348, endPoint x: 234, endPoint y: 335, distance: 38.4
click at [237, 335] on img at bounding box center [234, 346] width 112 height 112
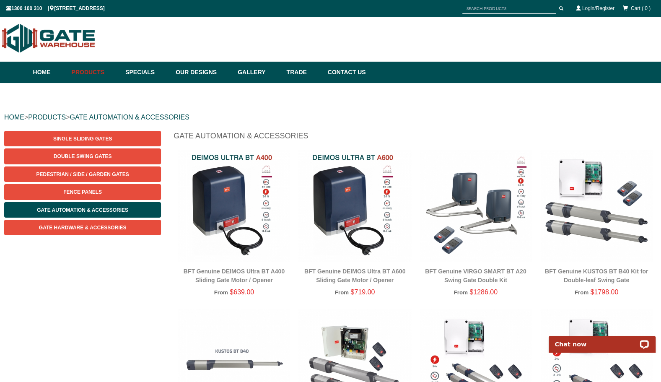
scroll to position [0, 0]
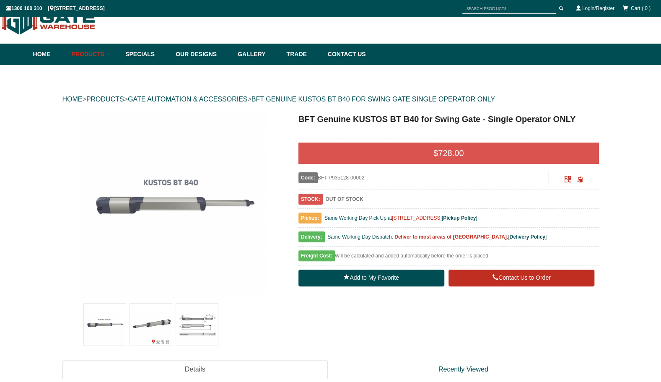
scroll to position [21, 0]
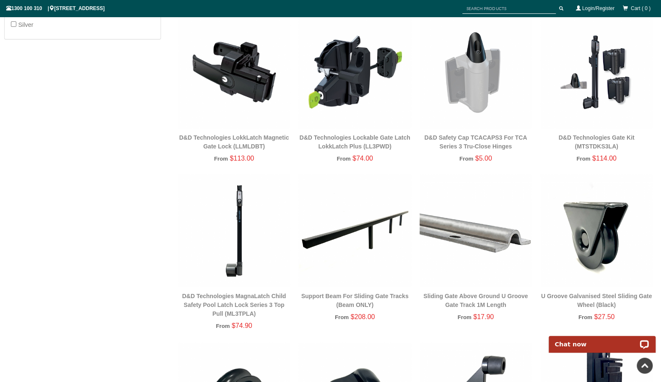
scroll to position [440, 0]
